Goal: Task Accomplishment & Management: Use online tool/utility

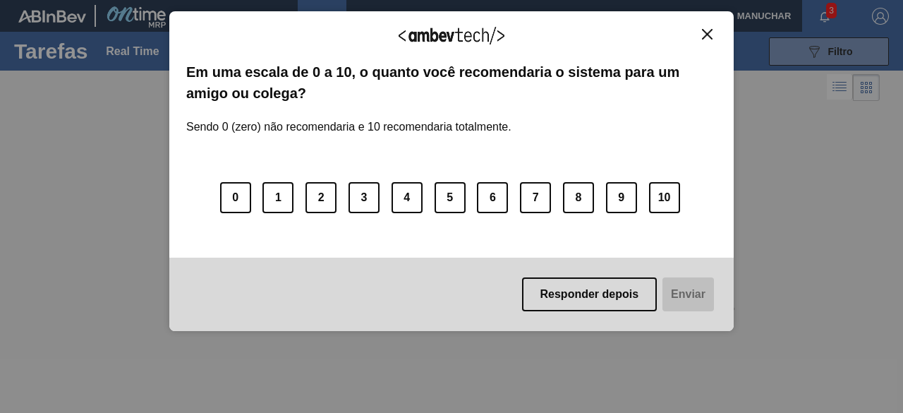
click at [705, 39] on button "Close" at bounding box center [707, 34] width 19 height 12
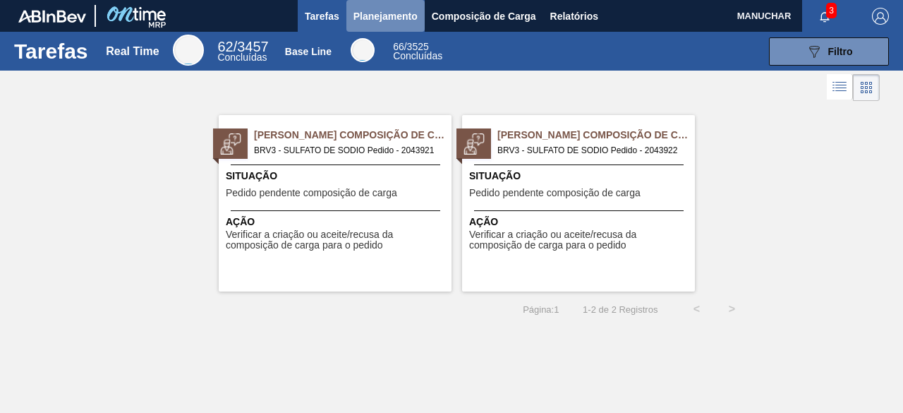
click at [380, 17] on span "Planejamento" at bounding box center [386, 16] width 64 height 17
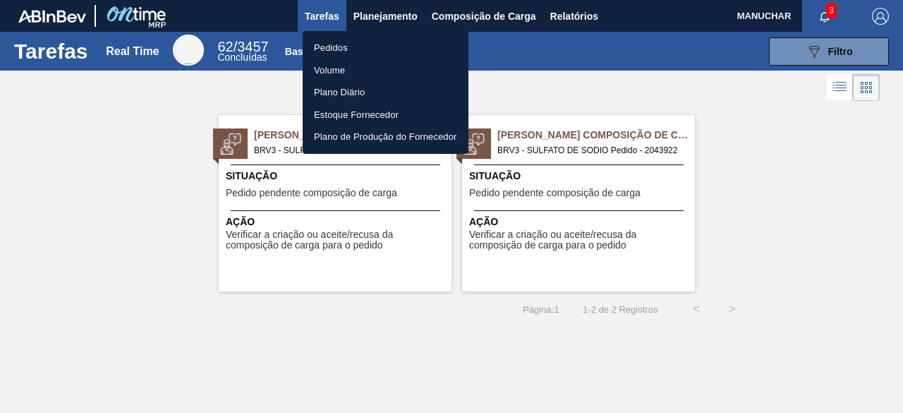
click at [344, 246] on div at bounding box center [451, 206] width 903 height 413
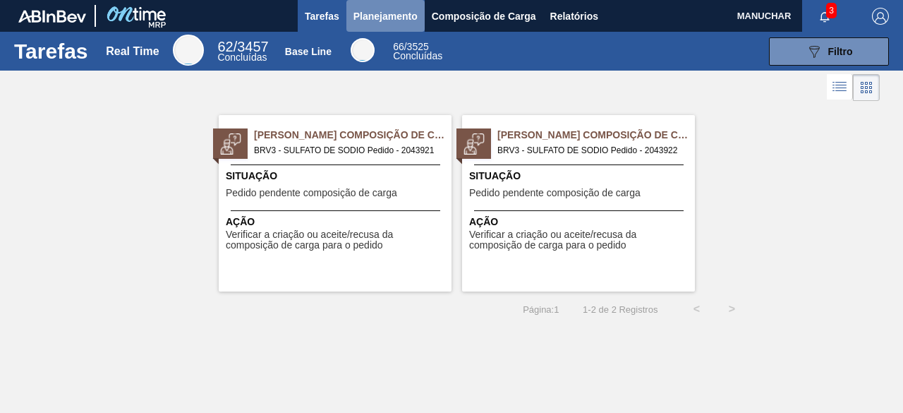
click at [414, 11] on span "Planejamento" at bounding box center [386, 16] width 64 height 17
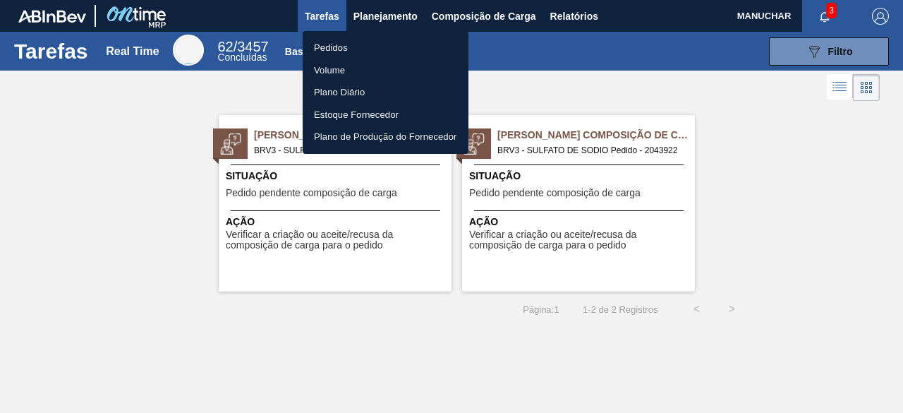
click at [342, 47] on li "Pedidos" at bounding box center [386, 48] width 166 height 23
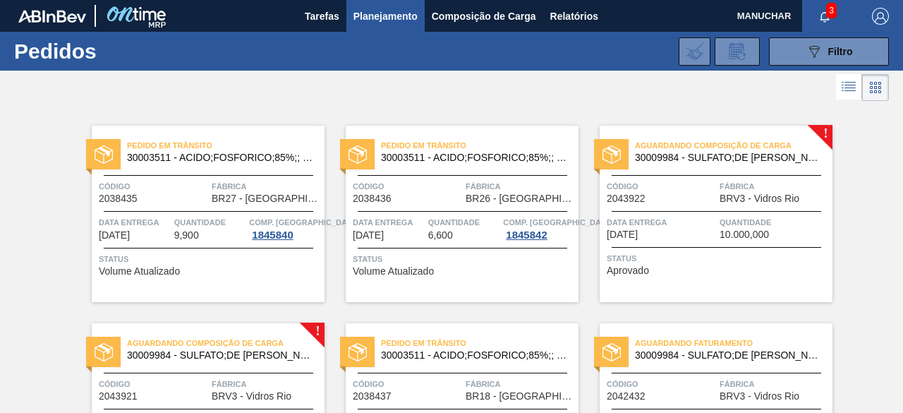
click at [702, 225] on span "Data entrega" at bounding box center [661, 222] width 109 height 14
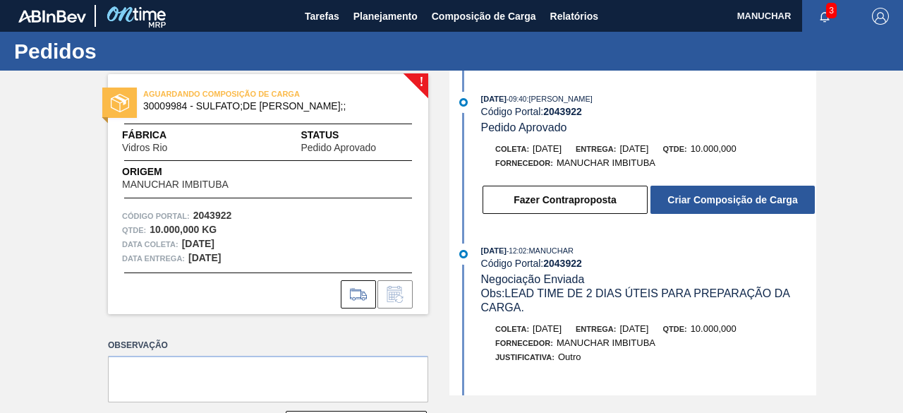
click at [669, 204] on button "Criar Composição de Carga" at bounding box center [733, 200] width 164 height 28
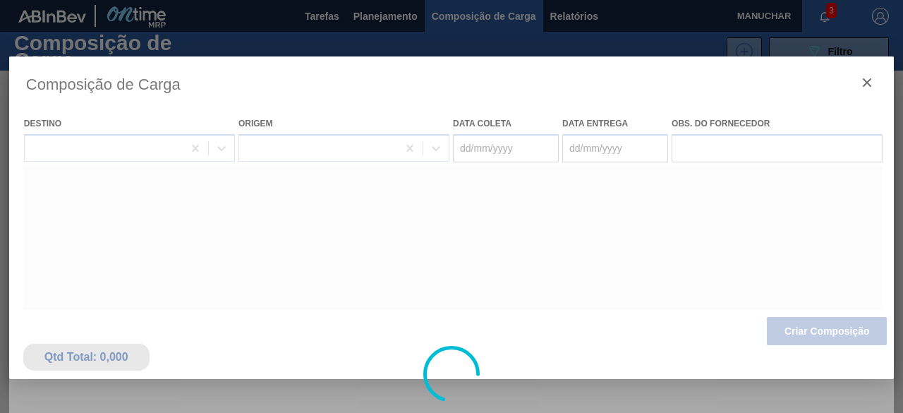
type coleta "[DATE]"
type entrega "[DATE]"
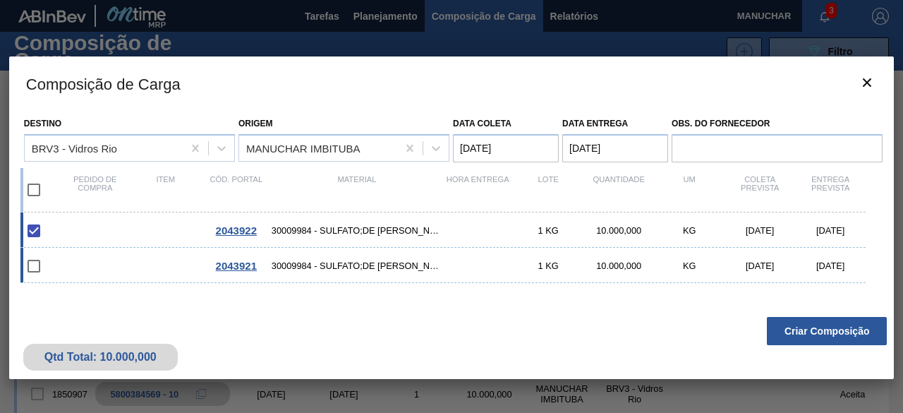
click at [36, 260] on input "checkbox" at bounding box center [34, 266] width 30 height 30
click at [32, 265] on input "checkbox" at bounding box center [34, 266] width 30 height 30
checkbox input "false"
click at [856, 335] on button "Criar Composição" at bounding box center [827, 331] width 120 height 28
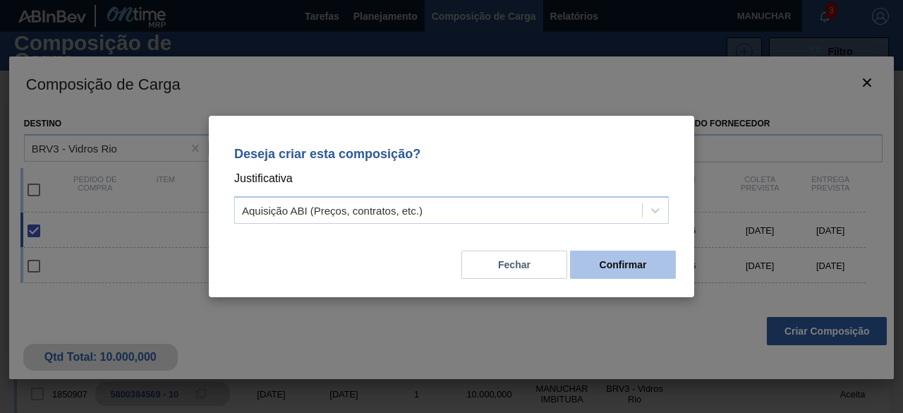
click at [599, 267] on button "Confirmar" at bounding box center [623, 265] width 106 height 28
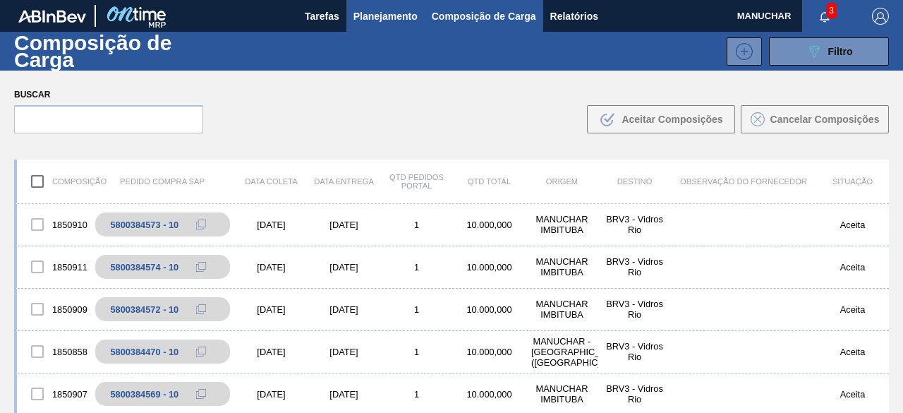
click at [384, 12] on span "Planejamento" at bounding box center [386, 16] width 64 height 17
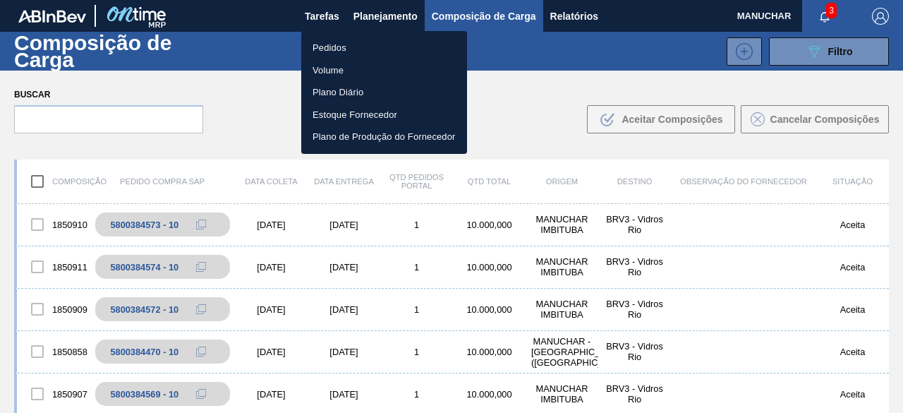
click at [371, 47] on li "Pedidos" at bounding box center [384, 48] width 166 height 23
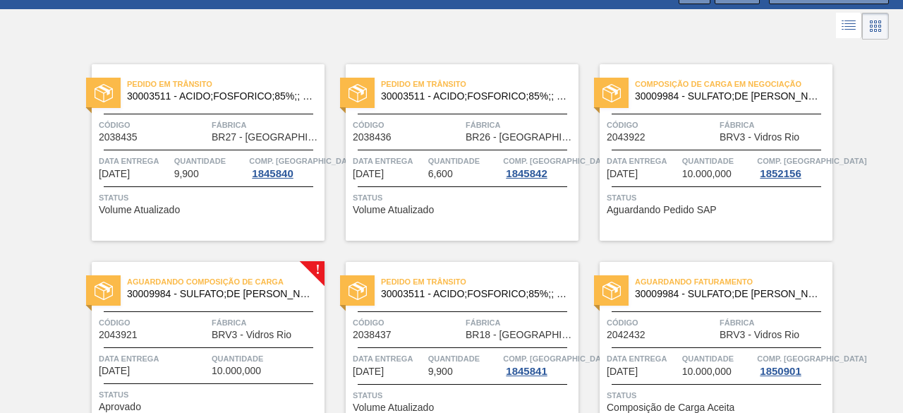
scroll to position [86, 0]
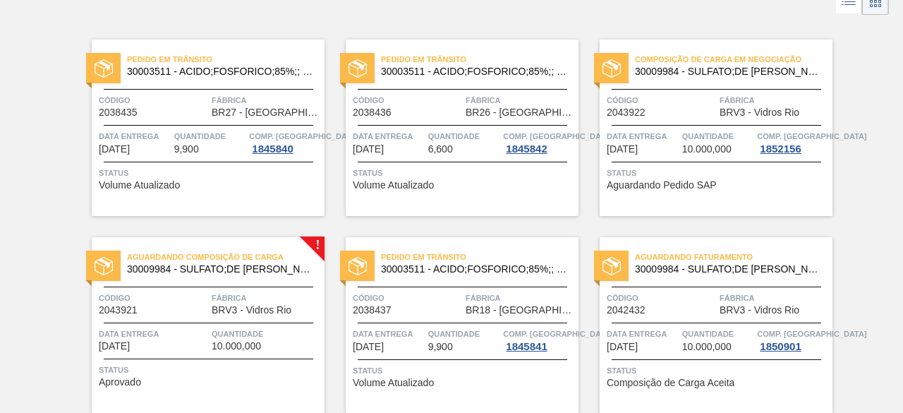
click at [217, 287] on div "Aguardando Composição de Carga 30009984 - SULFATO;DE SODIO ANIDRO;; Código 2043…" at bounding box center [208, 325] width 233 height 176
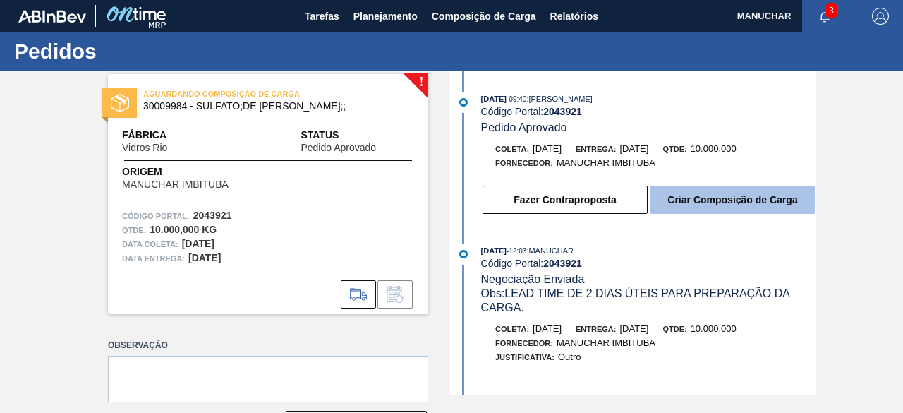
click at [697, 197] on button "Criar Composição de Carga" at bounding box center [733, 200] width 164 height 28
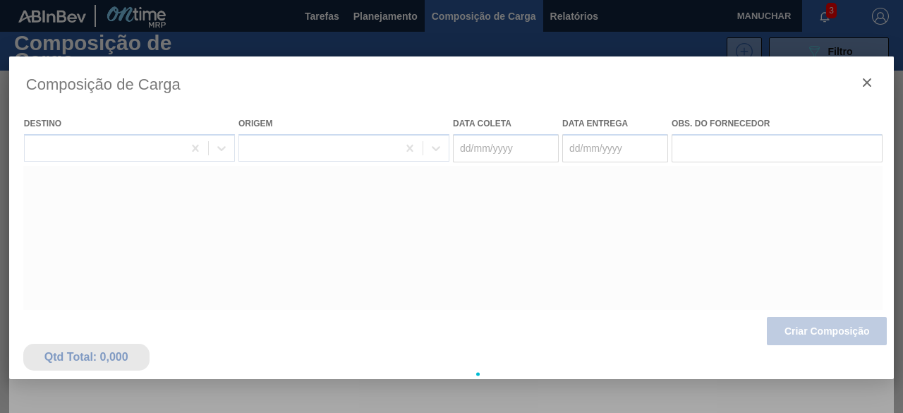
type coleta "[DATE]"
type entrega "[DATE]"
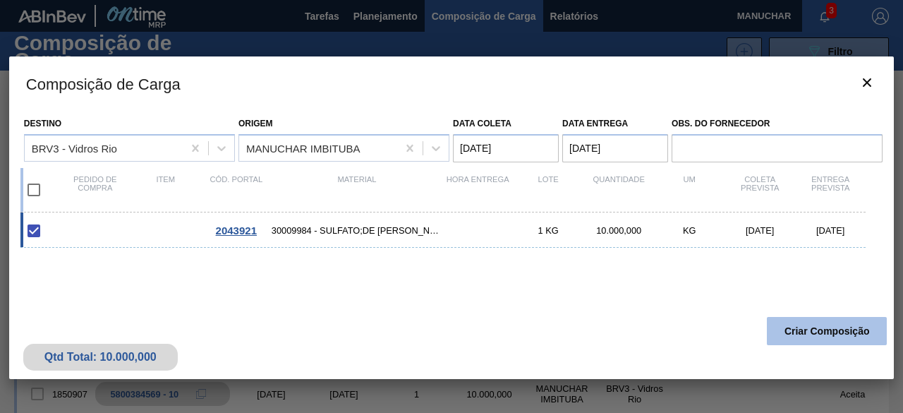
click at [813, 332] on button "Criar Composição" at bounding box center [827, 331] width 120 height 28
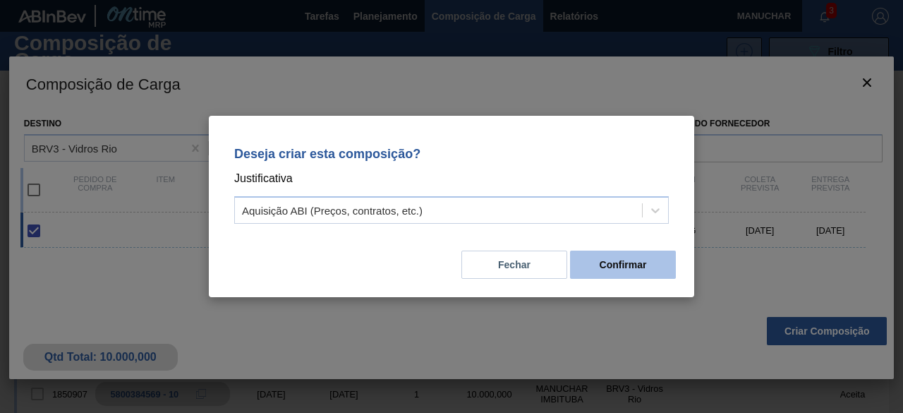
click at [603, 257] on button "Confirmar" at bounding box center [623, 265] width 106 height 28
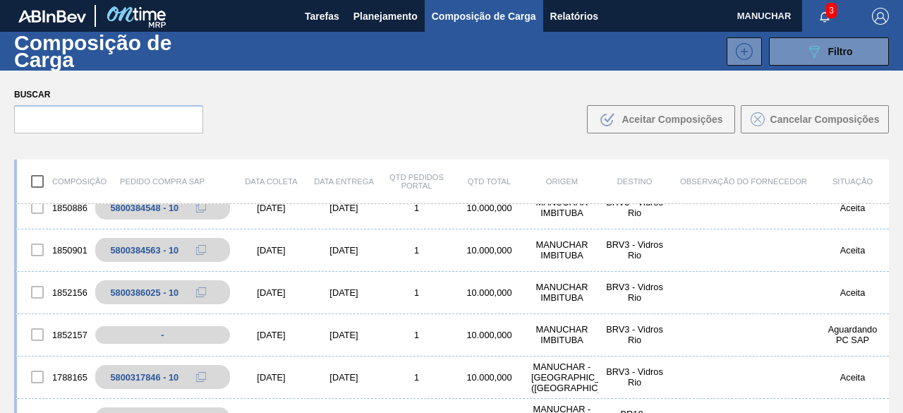
scroll to position [460, 0]
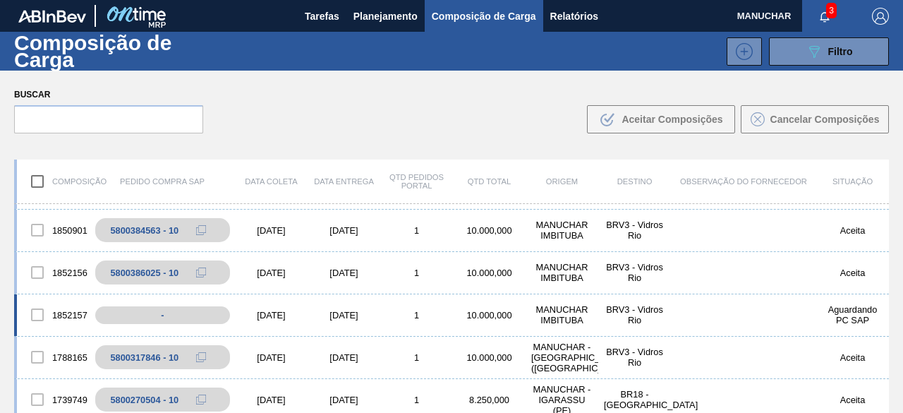
click at [672, 302] on div "1852157 - [DATE] [DATE] 1 10.000,000 MANUCHAR IMBITUBA BRV3 - Vidros Rio Aguard…" at bounding box center [451, 315] width 875 height 42
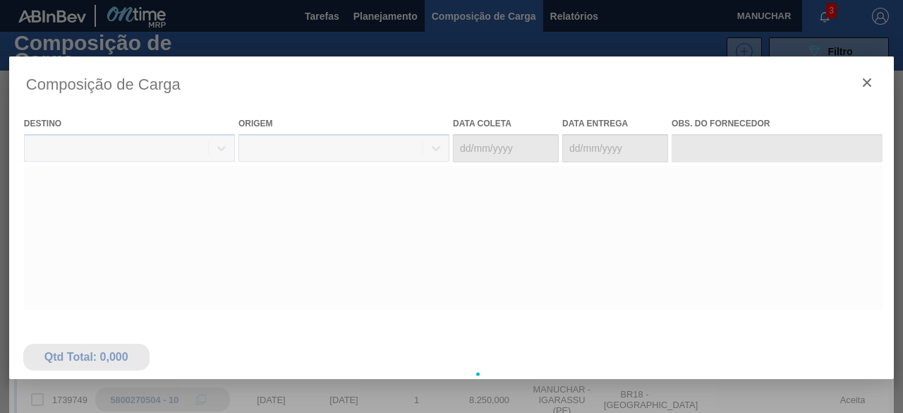
type coleta "[DATE]"
type entrega "[DATE]"
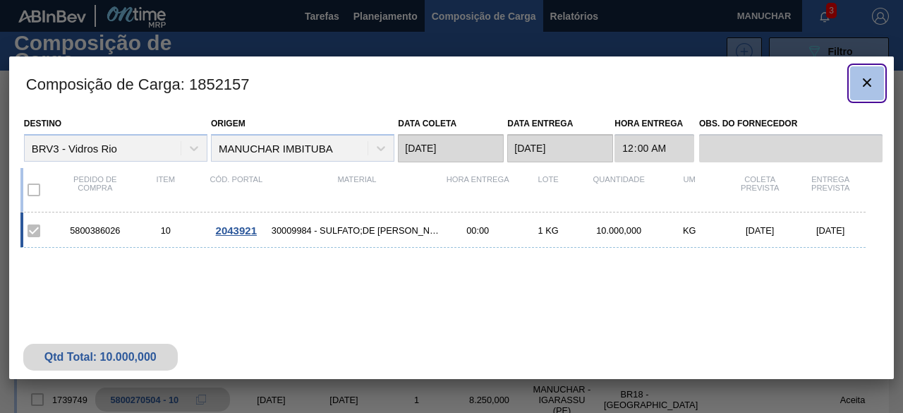
click at [864, 82] on icon "botão de ícone" at bounding box center [867, 82] width 17 height 17
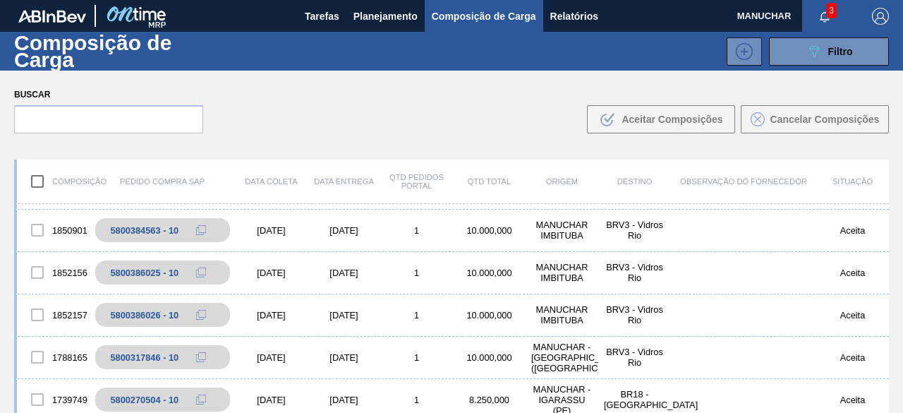
click at [893, 216] on div "Composição Pedido Compra SAP Data coleta Data entrega Qtd Pedidos Portal Qtd To…" at bounding box center [451, 331] width 903 height 367
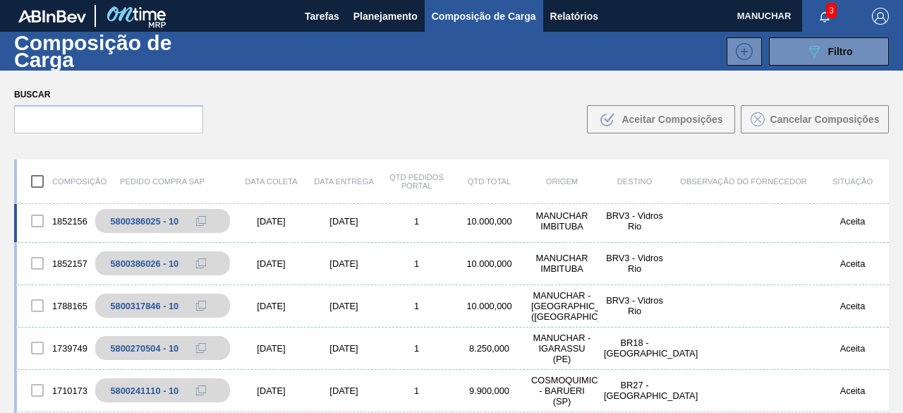
scroll to position [512, 0]
click at [826, 148] on div "Composição Pedido Compra SAP Data coleta Data entrega Qtd Pedidos Portal Qtd To…" at bounding box center [451, 331] width 903 height 367
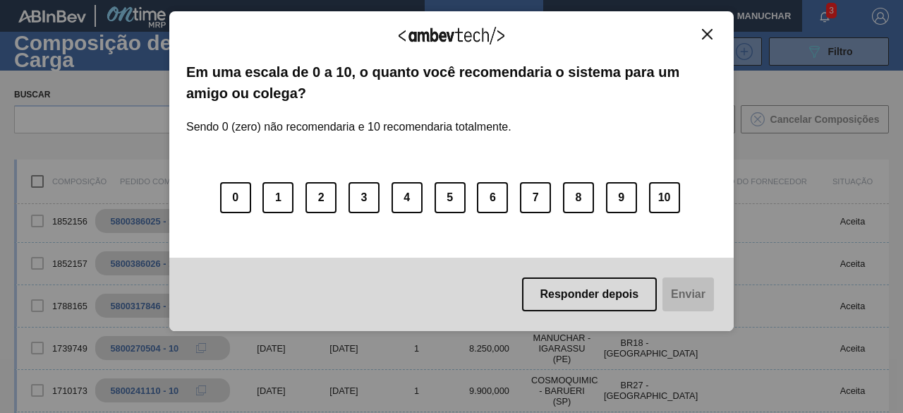
click at [706, 37] on img "Close" at bounding box center [707, 34] width 11 height 11
